Goal: Task Accomplishment & Management: Manage account settings

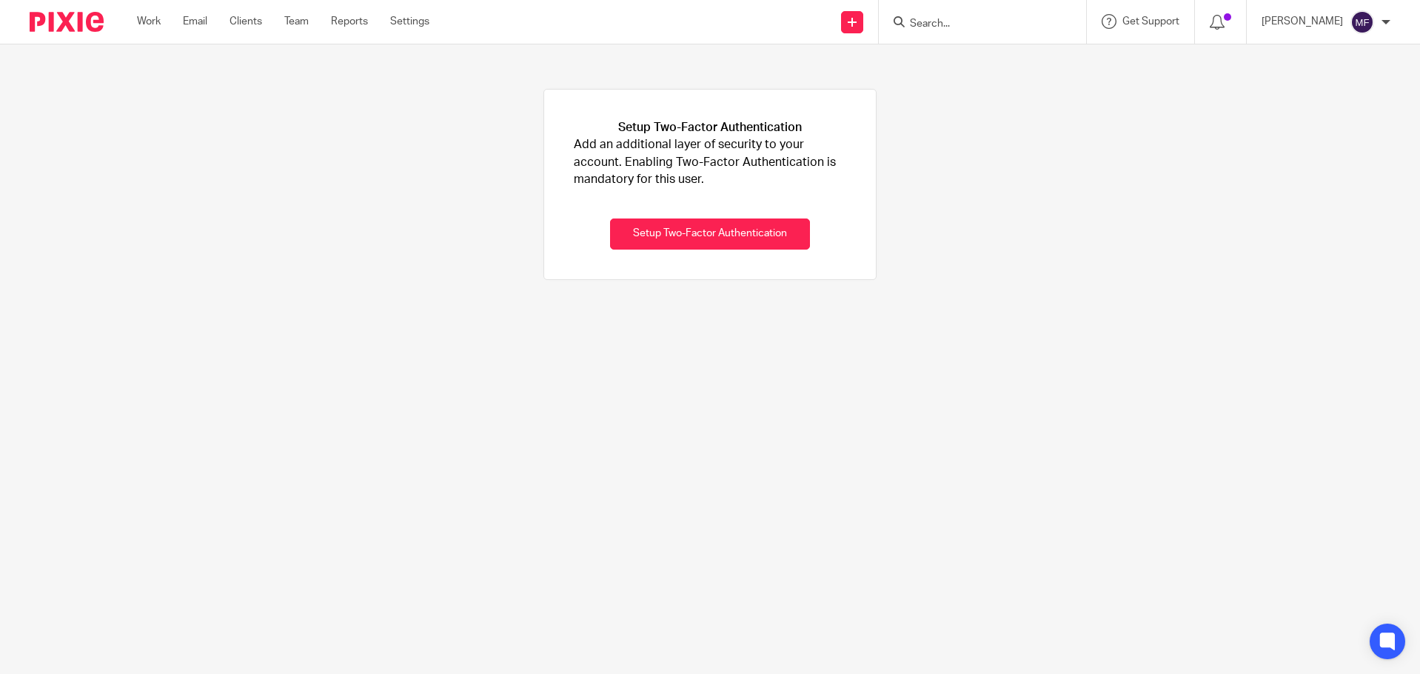
click at [976, 18] on input "Search" at bounding box center [974, 24] width 133 height 13
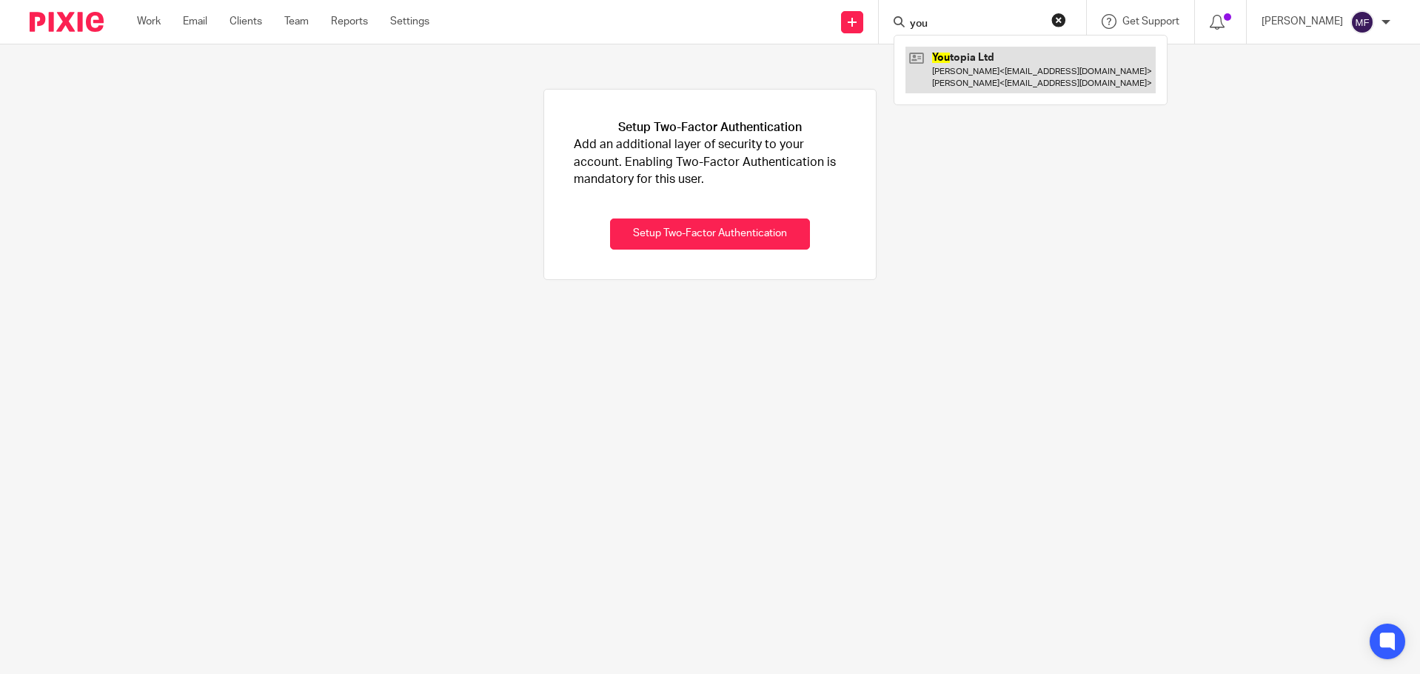
type input "you"
click at [982, 67] on link at bounding box center [1030, 70] width 250 height 46
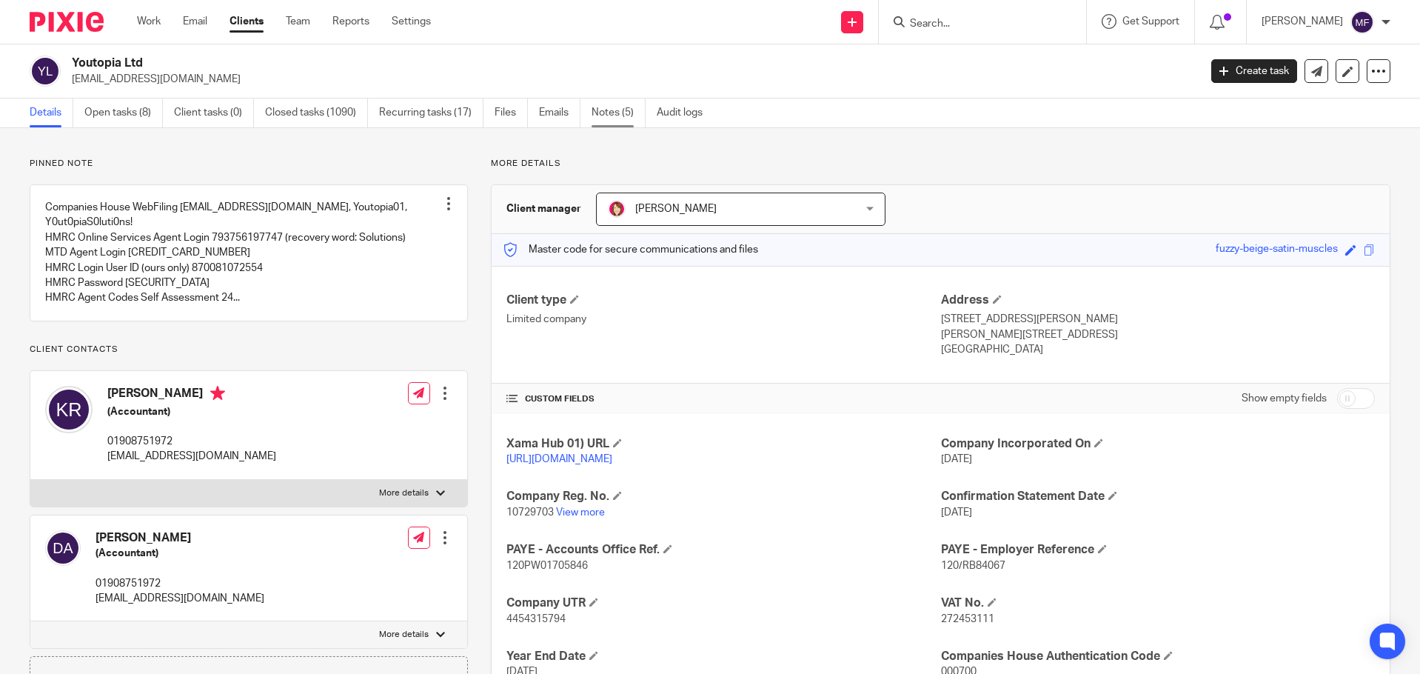
click at [599, 112] on link "Notes (5)" at bounding box center [618, 112] width 54 height 29
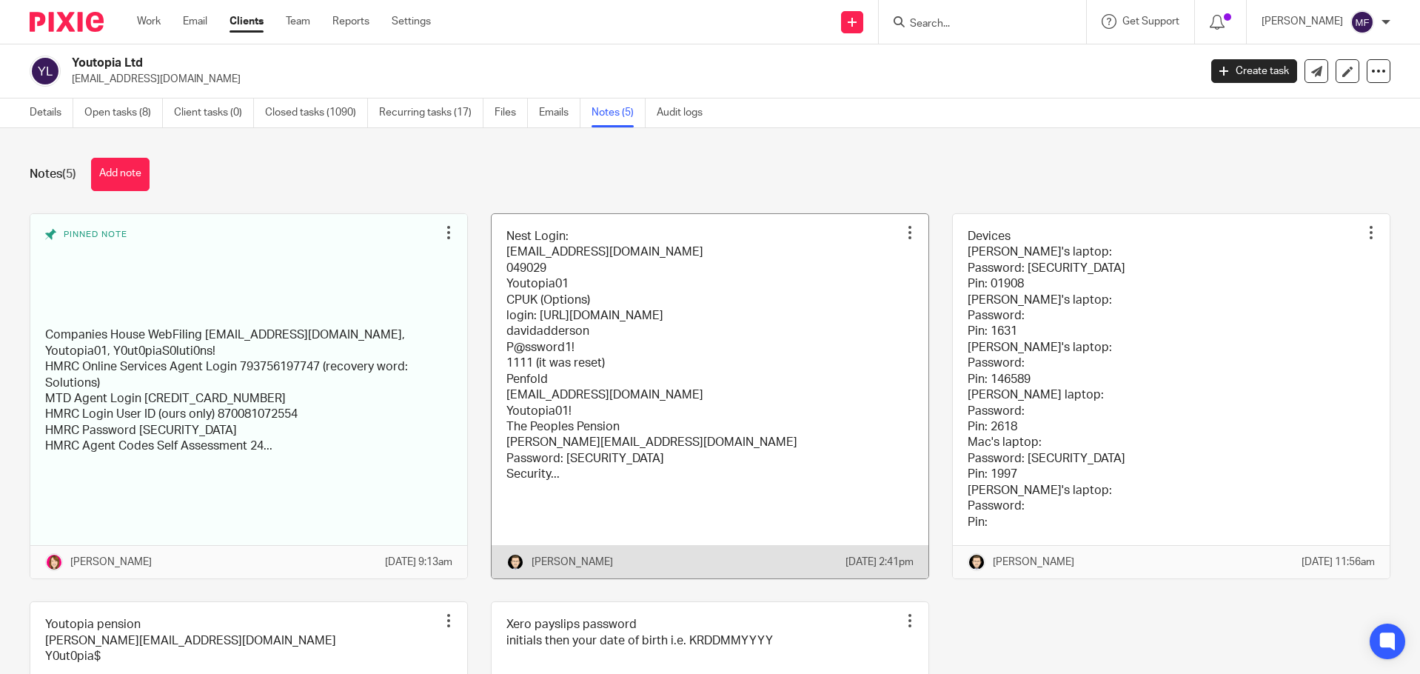
click at [588, 320] on link at bounding box center [709, 396] width 437 height 364
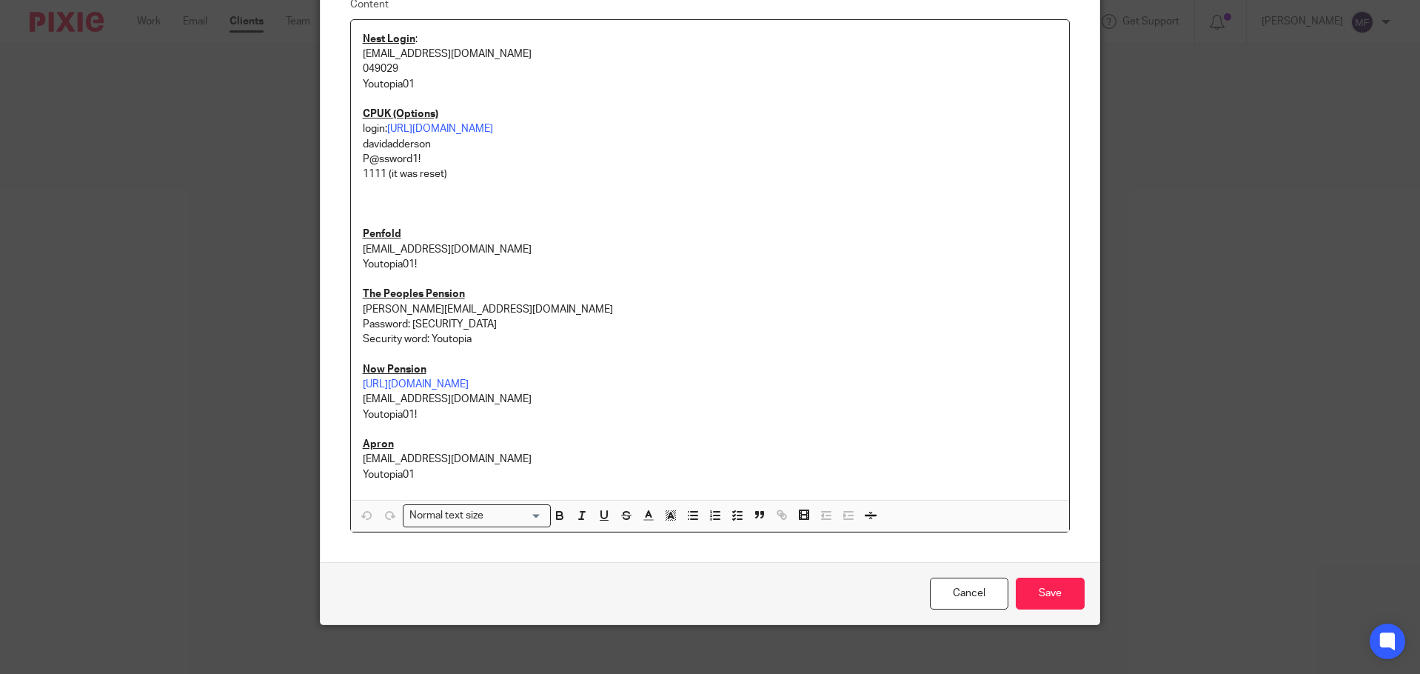
scroll to position [150, 0]
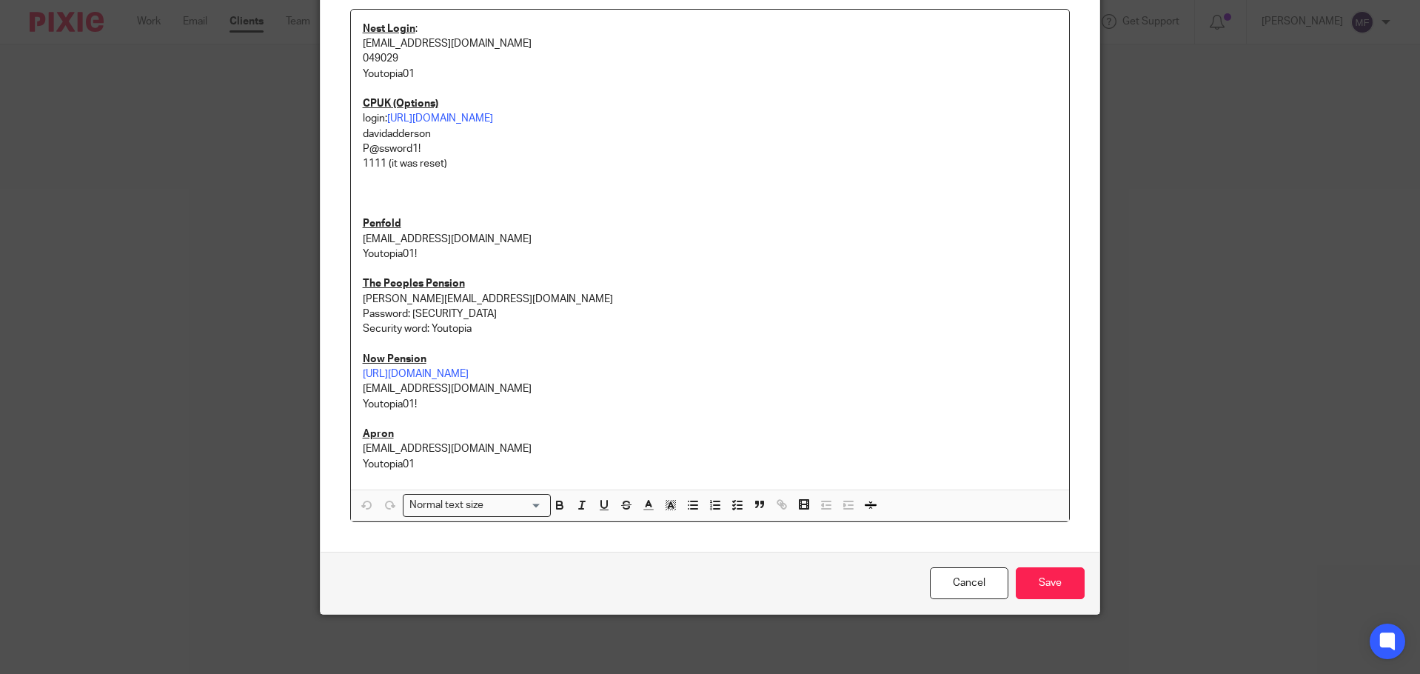
click at [429, 465] on p "Youtopia01" at bounding box center [710, 464] width 695 height 15
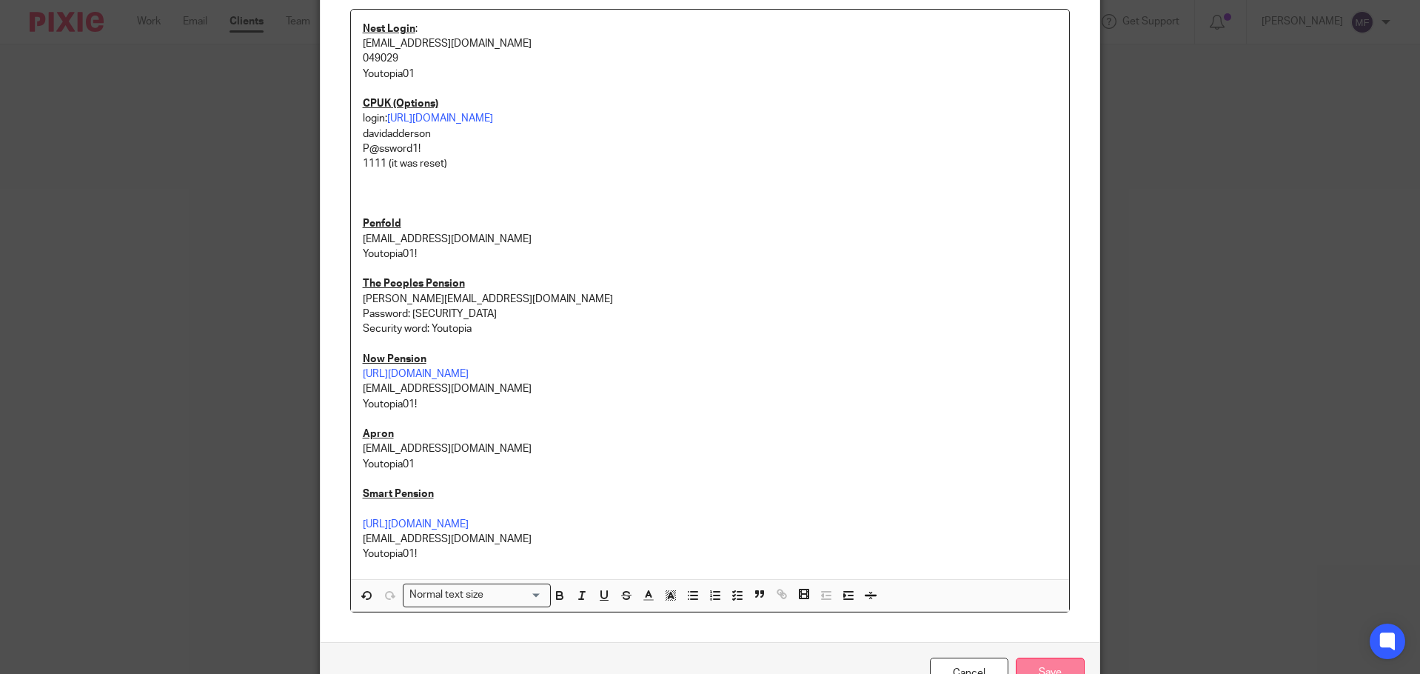
click at [1035, 662] on input "Save" at bounding box center [1049, 673] width 69 height 32
